Goal: Task Accomplishment & Management: Manage account settings

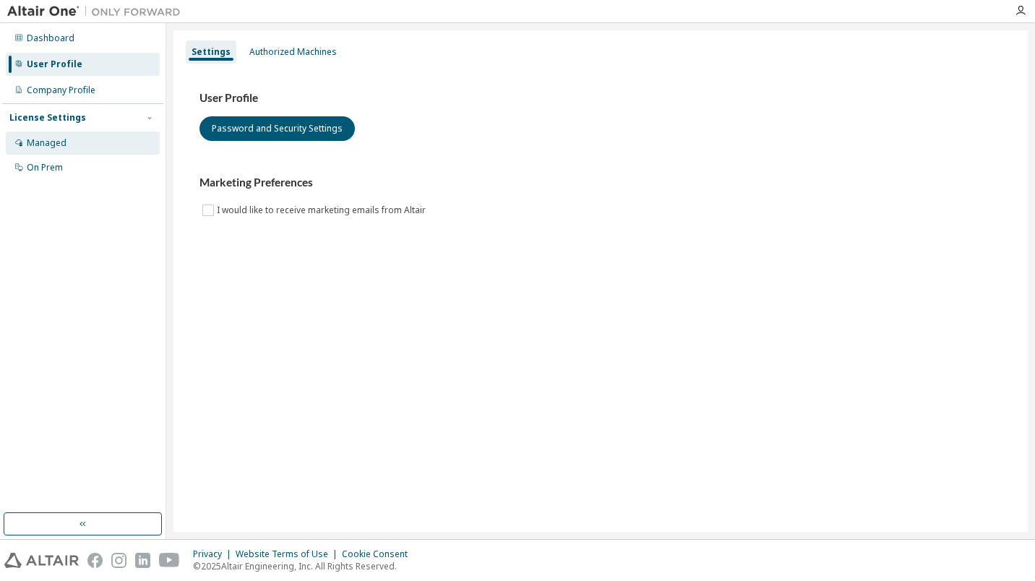
click at [51, 153] on div "Managed" at bounding box center [83, 143] width 154 height 23
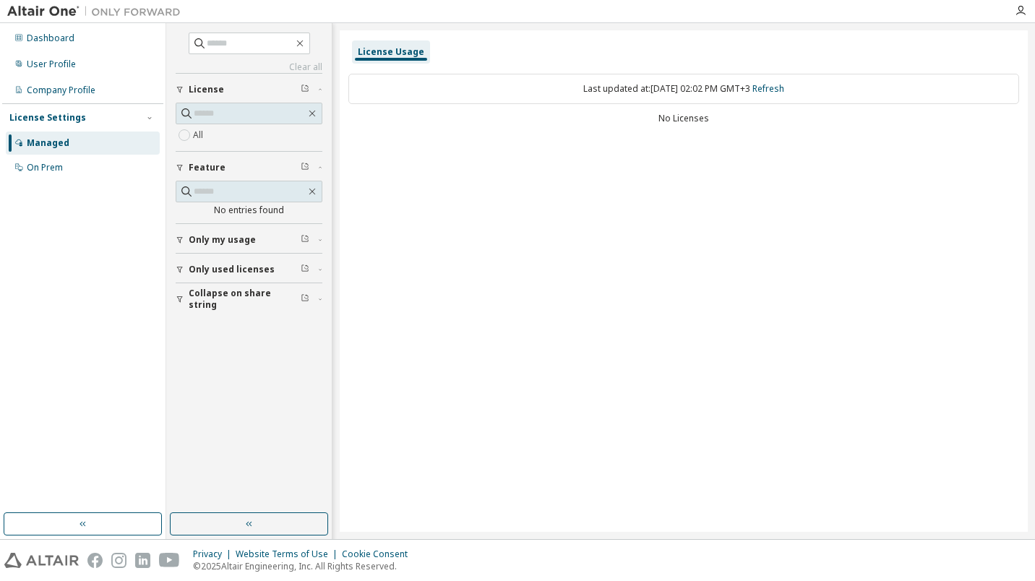
click at [232, 272] on span "Only used licenses" at bounding box center [232, 270] width 86 height 12
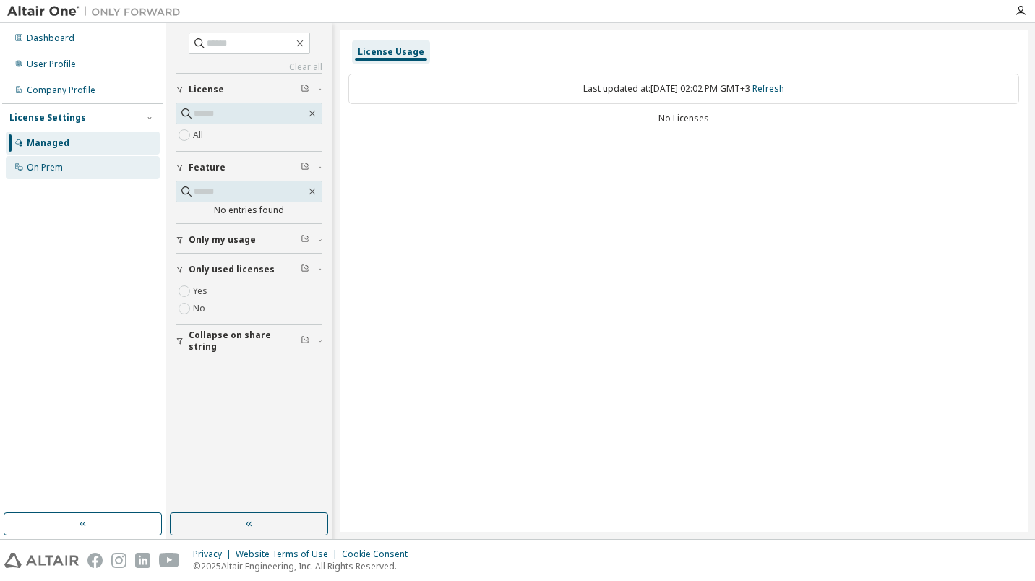
click at [75, 171] on div "On Prem" at bounding box center [83, 167] width 154 height 23
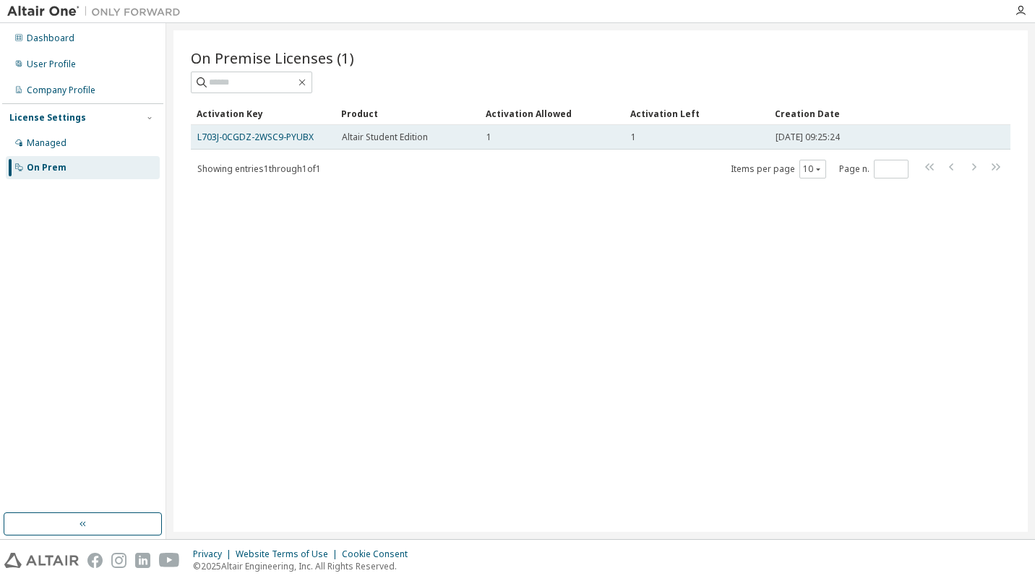
click at [434, 137] on div "Altair Student Edition" at bounding box center [408, 138] width 132 height 12
click at [282, 136] on link "L703J-0CGDZ-2WSC9-PYUBX" at bounding box center [255, 137] width 116 height 12
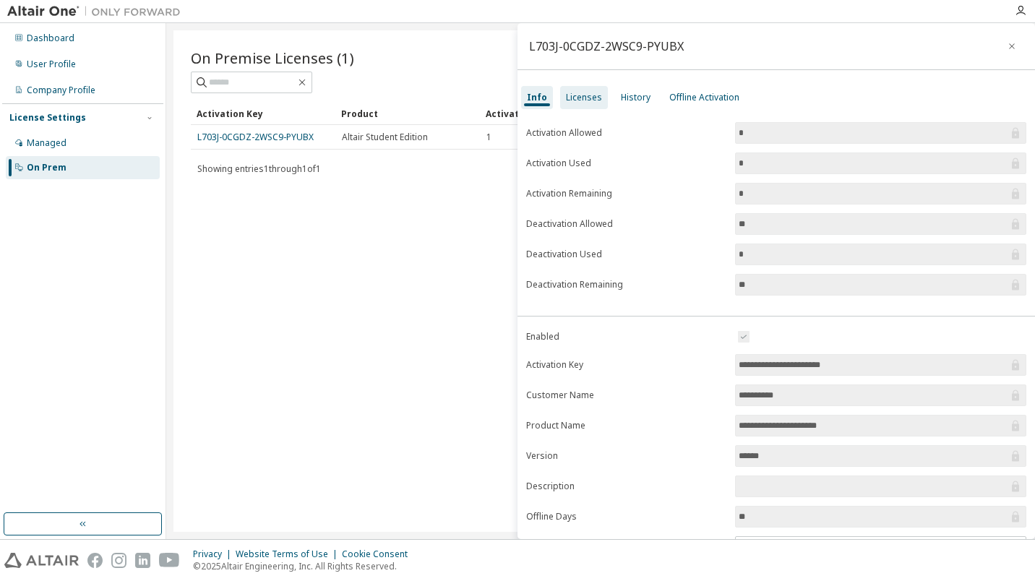
click at [586, 100] on div "Licenses" at bounding box center [584, 98] width 36 height 12
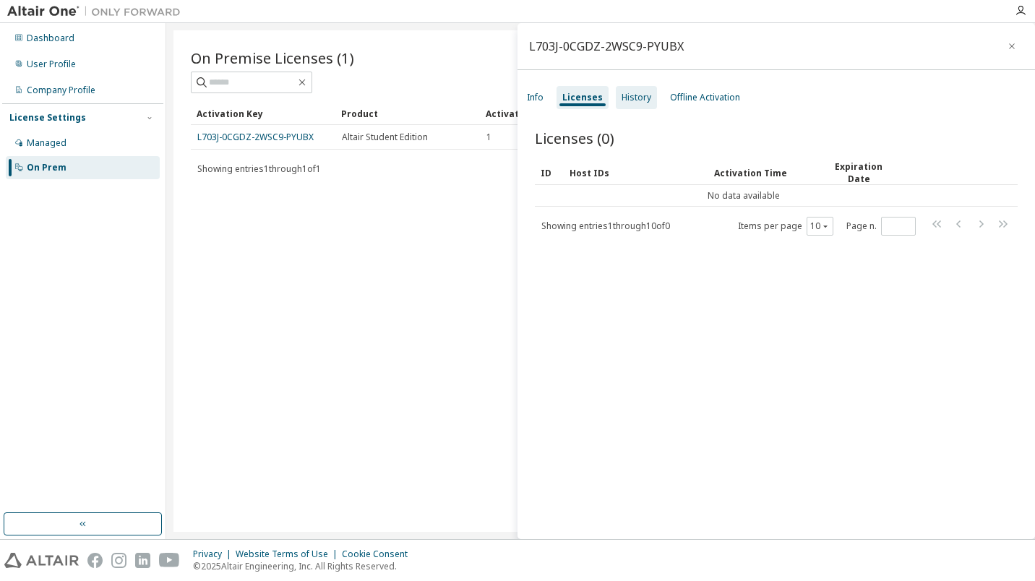
click at [642, 108] on div "History" at bounding box center [636, 97] width 41 height 23
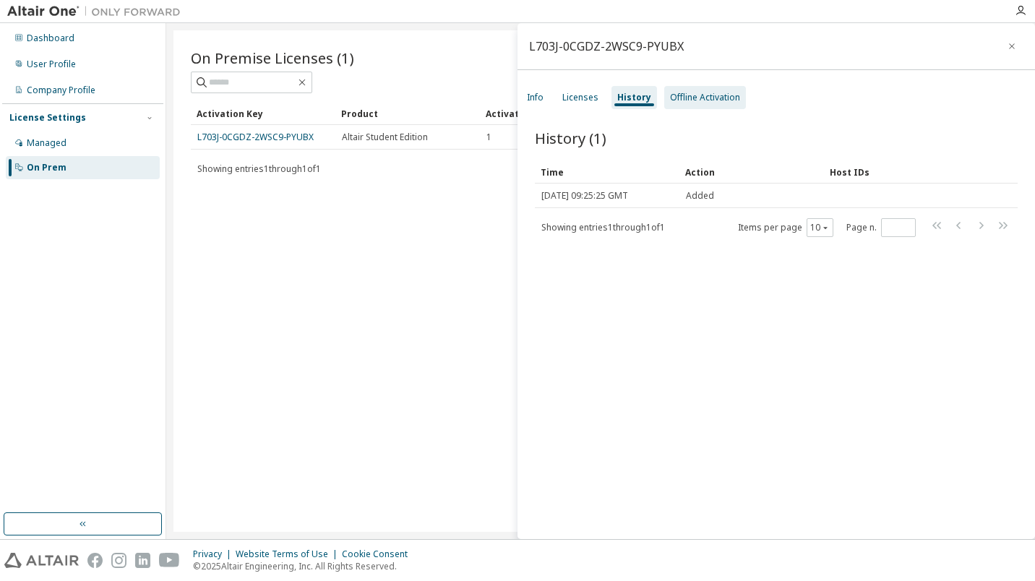
click at [696, 96] on div "Offline Activation" at bounding box center [705, 98] width 70 height 12
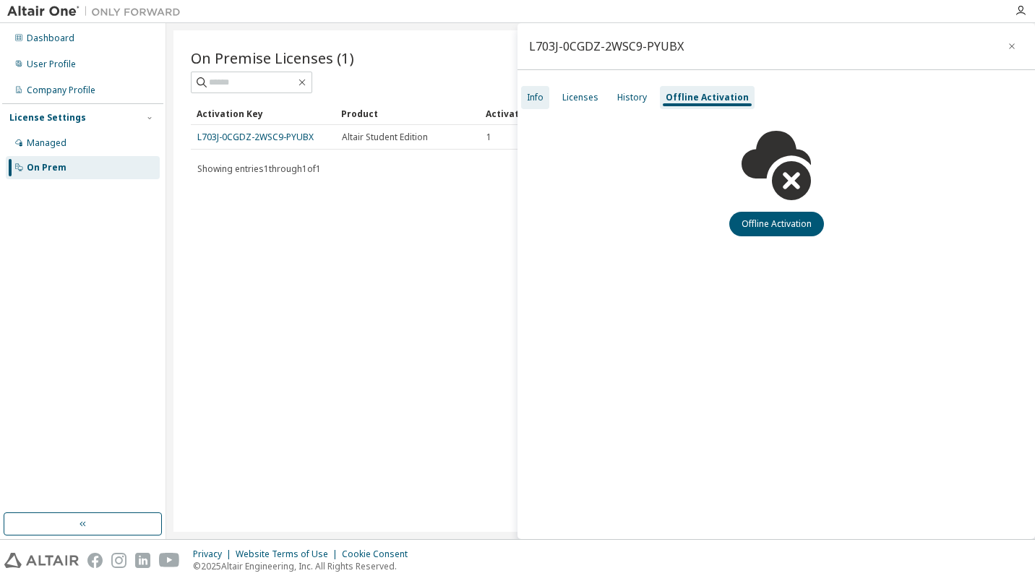
click at [536, 103] on div "Info" at bounding box center [535, 97] width 28 height 23
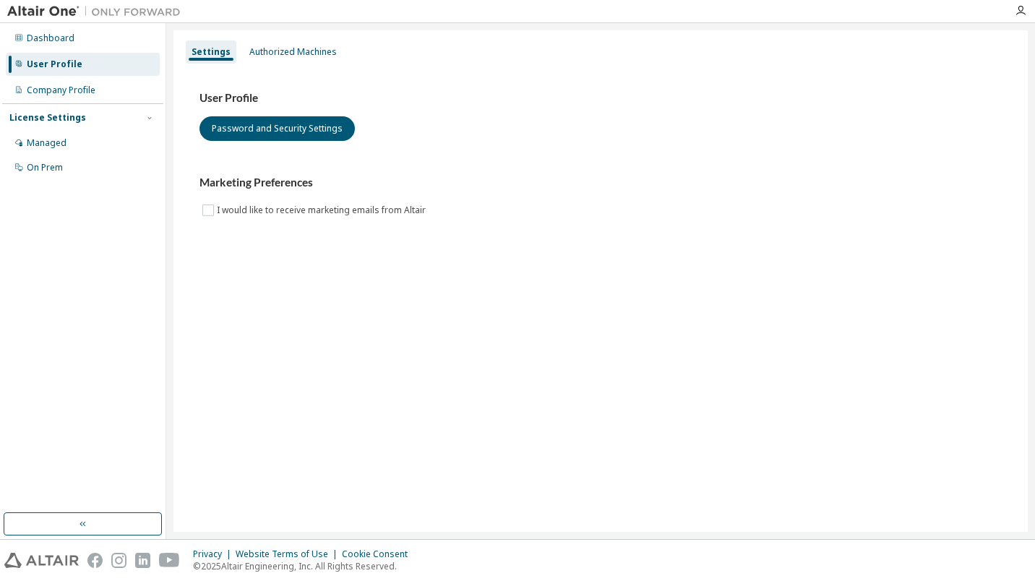
click at [50, 11] on img at bounding box center [97, 11] width 181 height 14
click at [90, 535] on div "Dashboard User Profile Company Profile License Settings Managed On Prem" at bounding box center [83, 281] width 166 height 516
click at [91, 528] on button "button" at bounding box center [83, 523] width 158 height 23
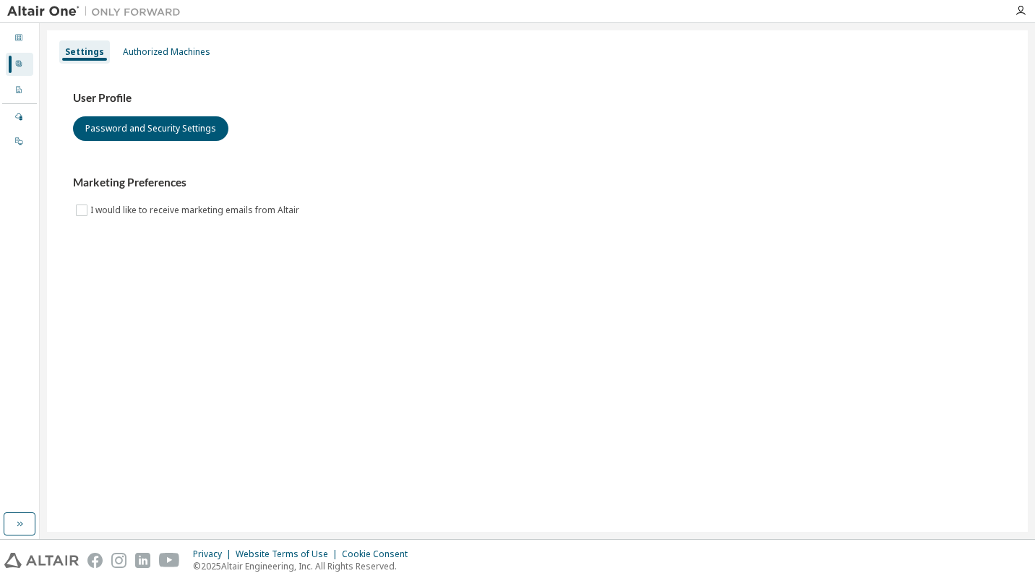
click at [20, 26] on div "Dashboard User Profile Company Profile License Settings Managed On Prem" at bounding box center [19, 89] width 35 height 129
click at [14, 48] on div "Dashboard" at bounding box center [19, 38] width 27 height 23
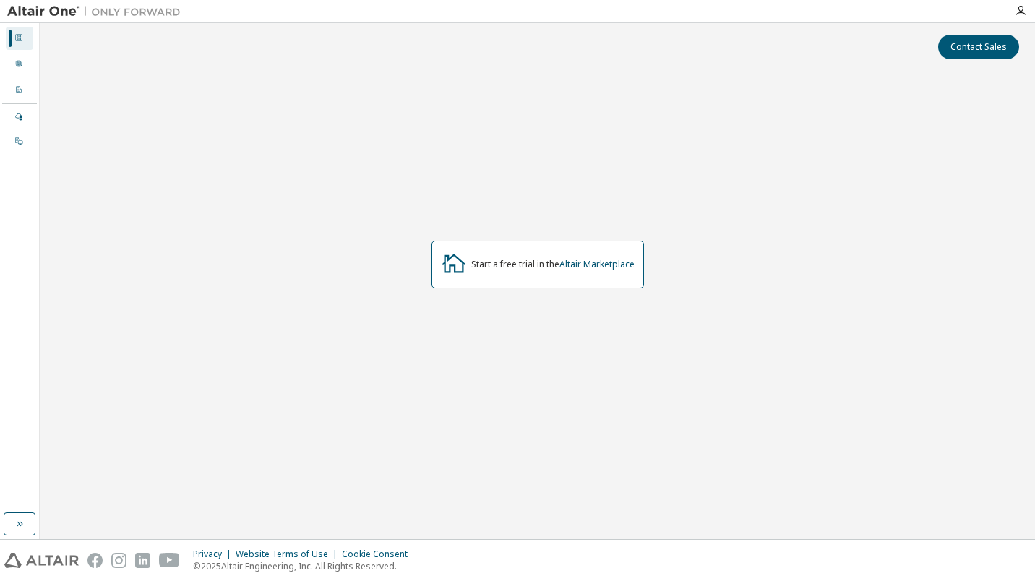
drag, startPoint x: 513, startPoint y: 280, endPoint x: 505, endPoint y: 280, distance: 8.0
click at [512, 280] on div "Start a free trial in the Altair Marketplace" at bounding box center [537, 265] width 212 height 48
click at [462, 274] on icon at bounding box center [454, 263] width 26 height 26
click at [598, 267] on link "Altair Marketplace" at bounding box center [596, 264] width 75 height 12
